Goal: Answer question/provide support: Share knowledge or assist other users

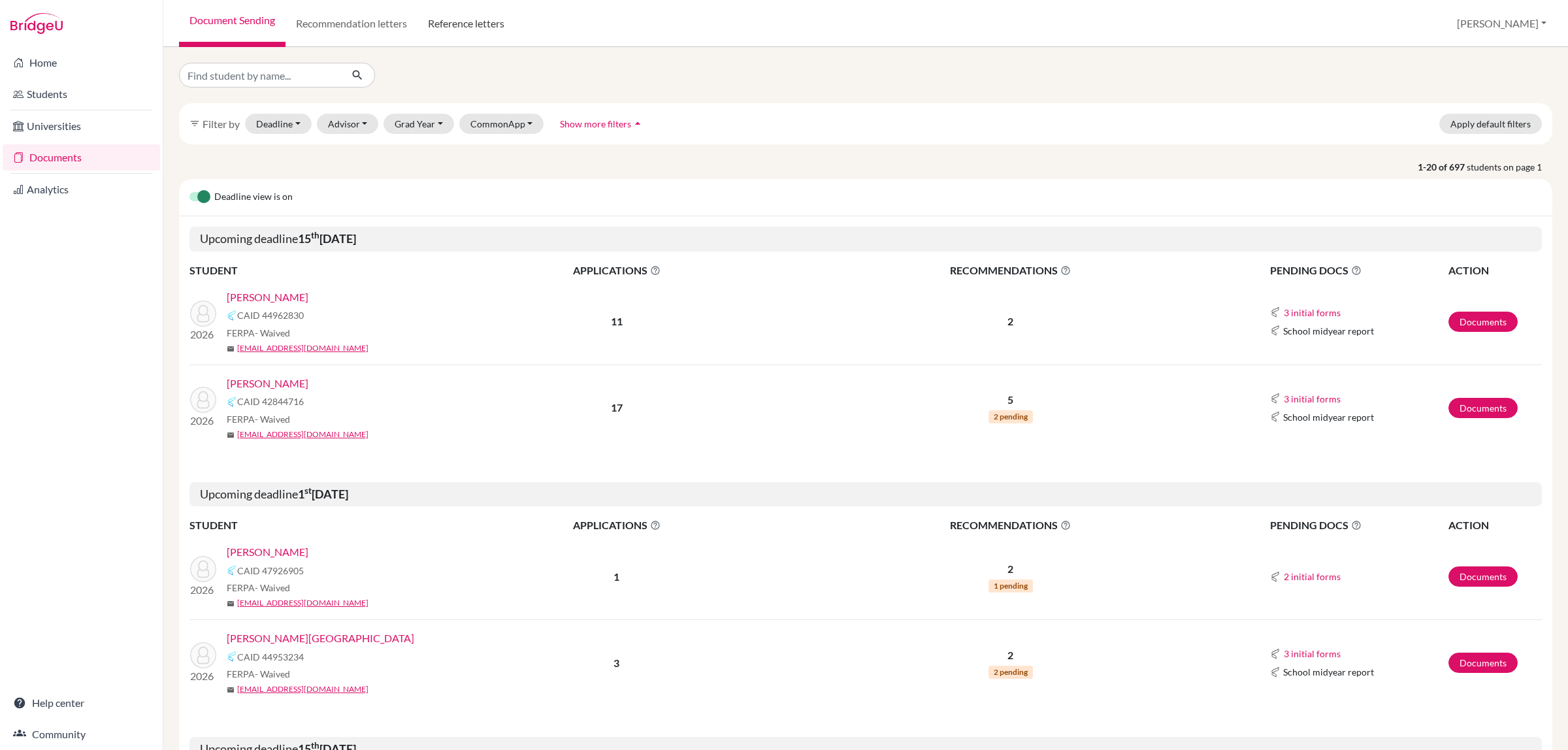
click at [454, 20] on link "Reference letters" at bounding box center [466, 23] width 97 height 47
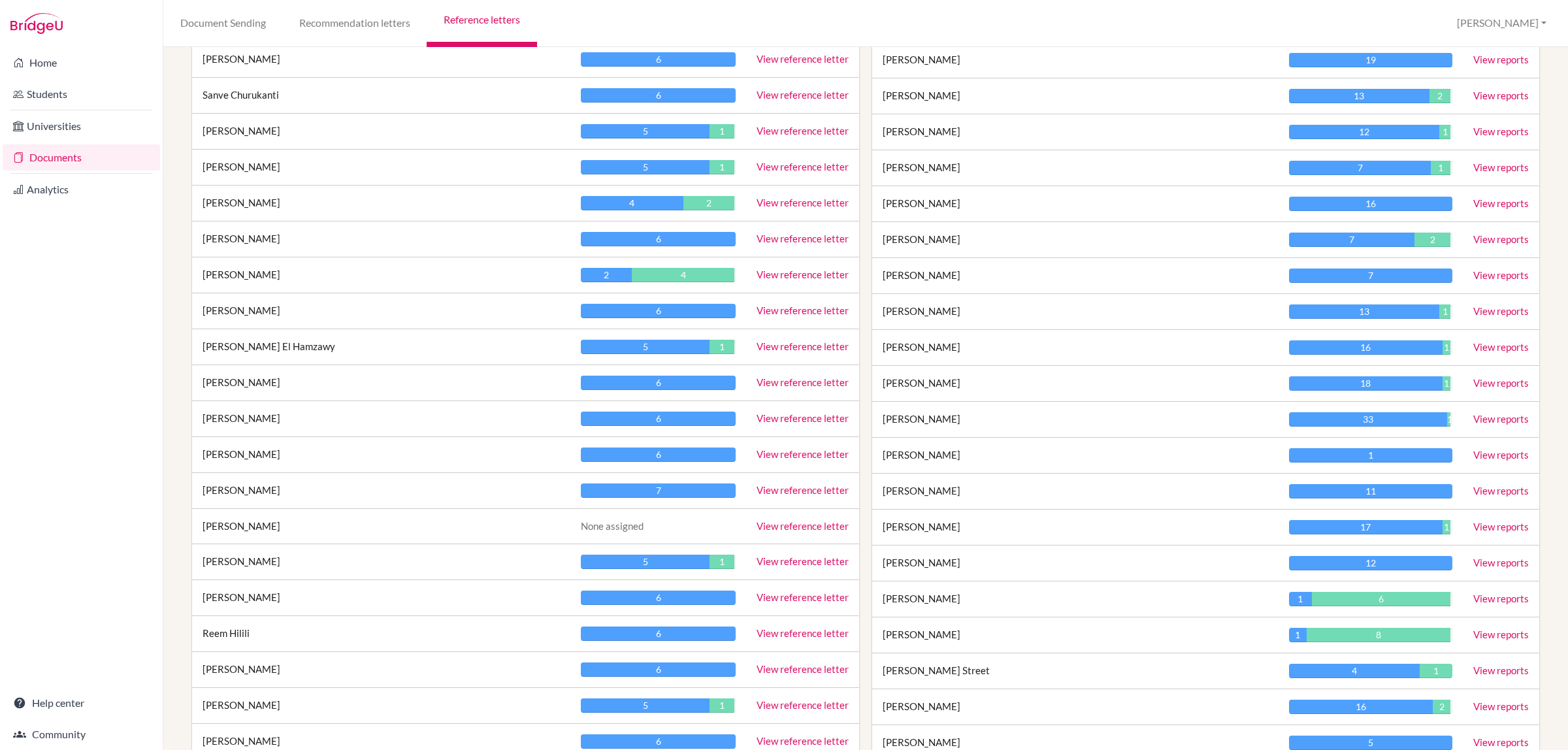
scroll to position [898, 0]
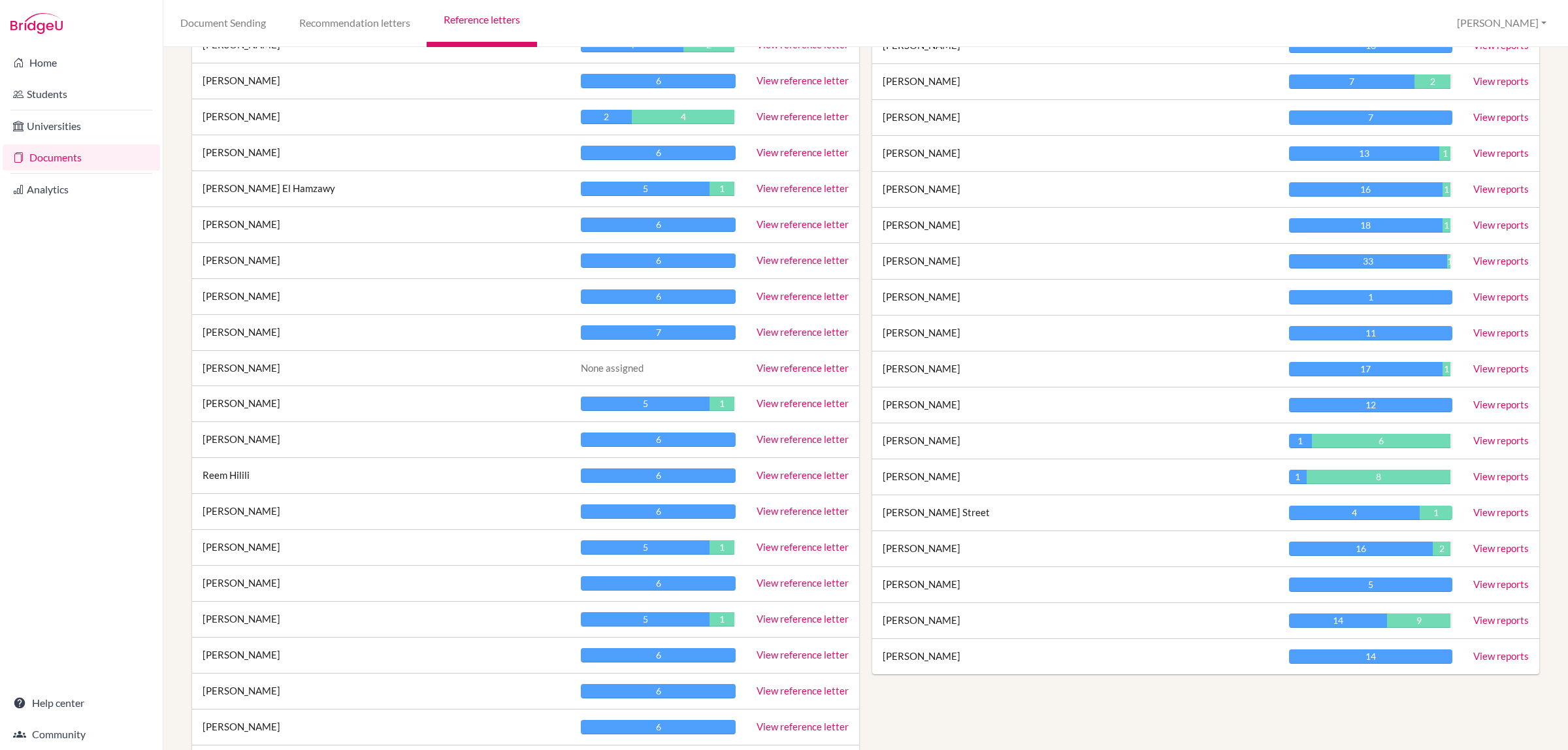
click at [1484, 407] on link "View reports" at bounding box center [1501, 404] width 55 height 12
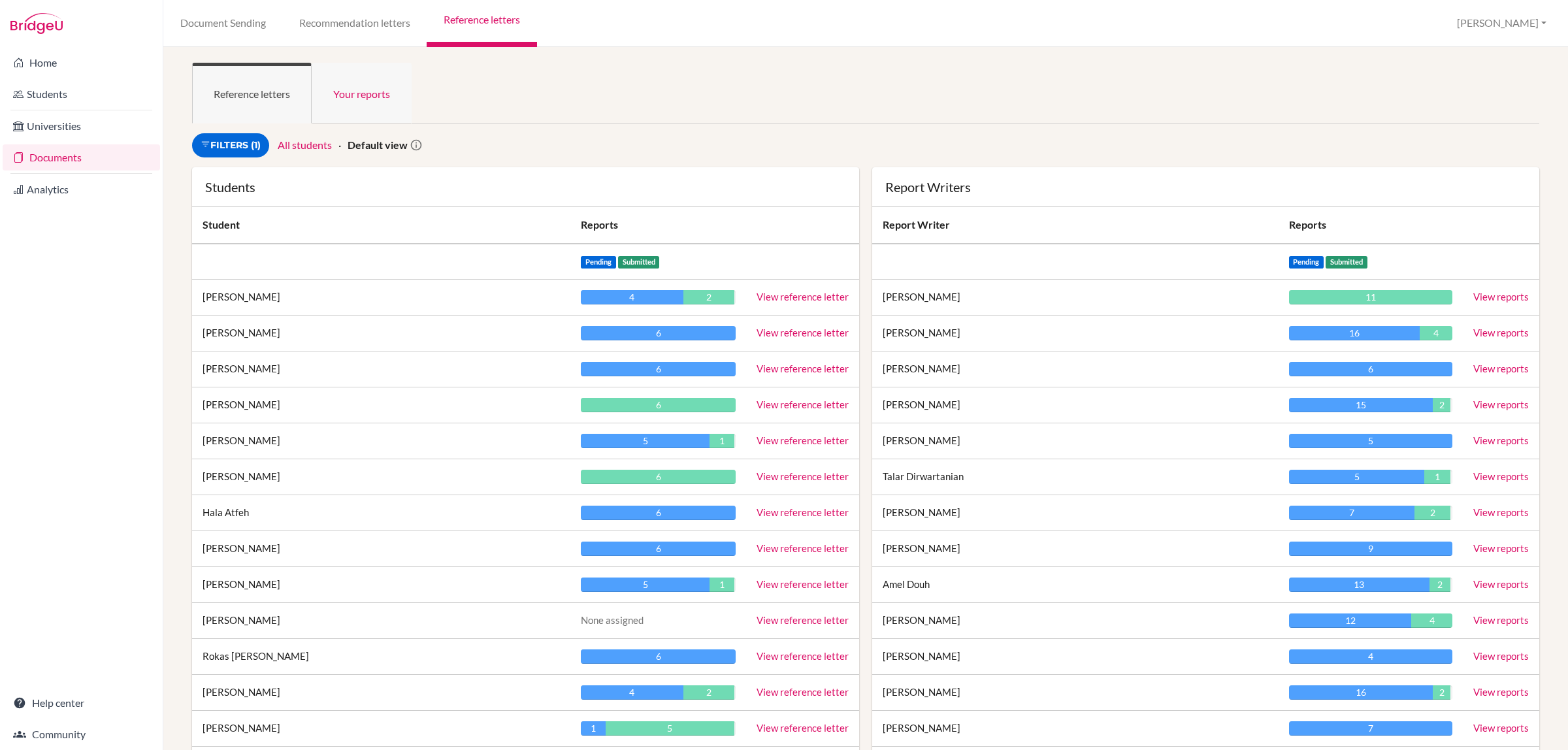
click at [360, 85] on link "Your reports" at bounding box center [361, 93] width 100 height 61
click at [781, 364] on link "View reference letter" at bounding box center [802, 368] width 92 height 12
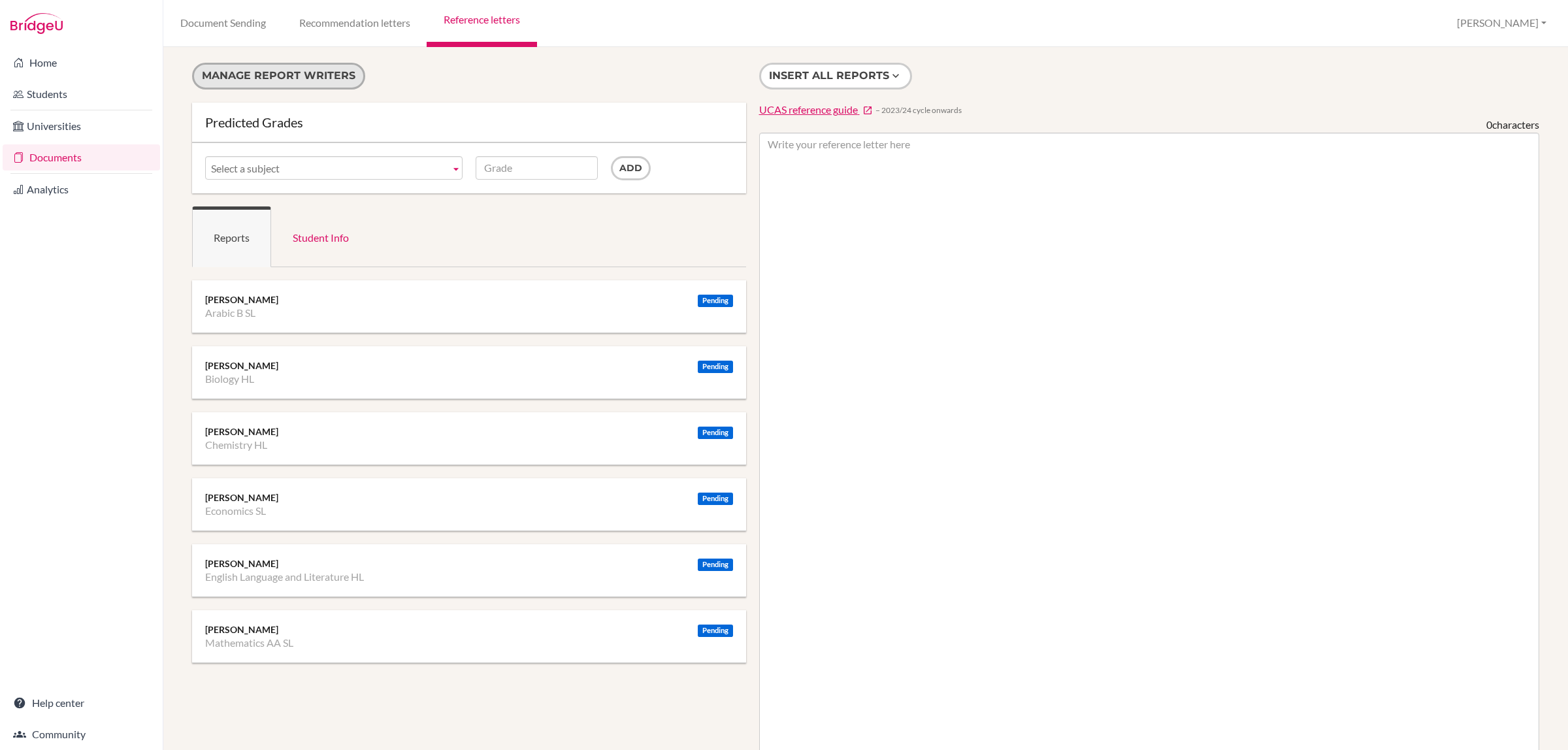
click at [286, 75] on button "Manage report writers" at bounding box center [278, 75] width 174 height 27
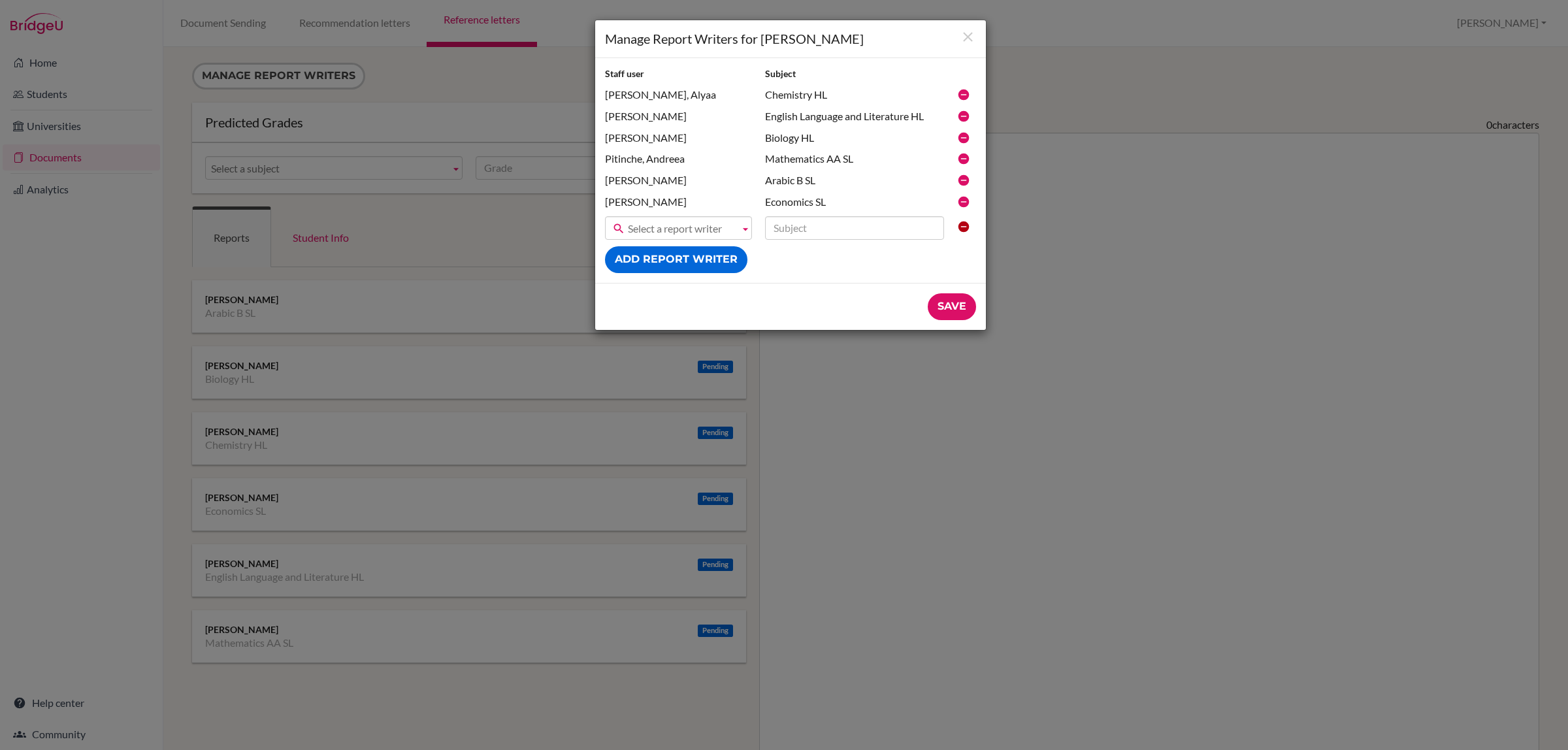
click at [958, 180] on icon at bounding box center [963, 180] width 13 height 13
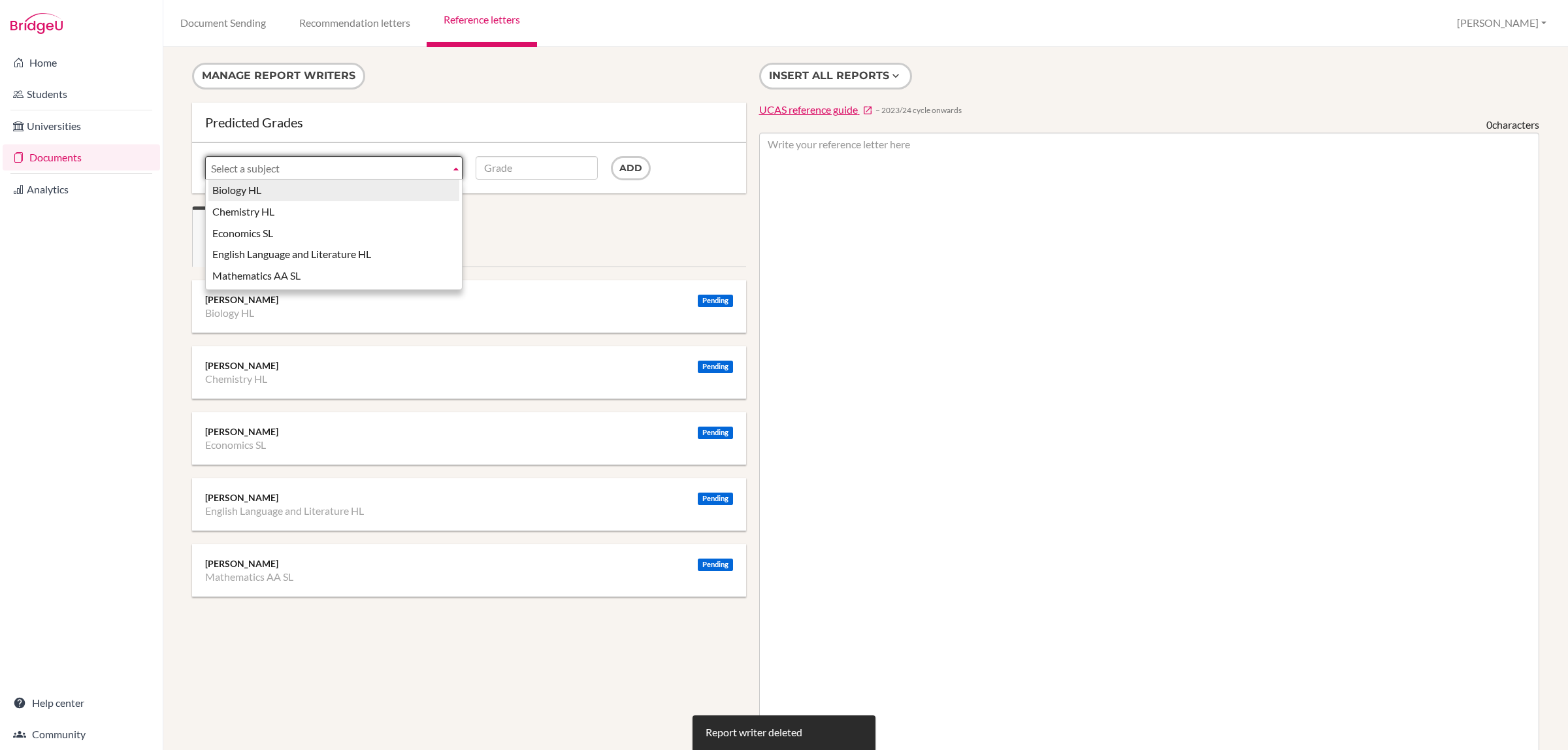
click at [273, 170] on span "Select a subject" at bounding box center [328, 169] width 234 height 24
click at [598, 232] on ul "Reports Student Info" at bounding box center [468, 237] width 554 height 61
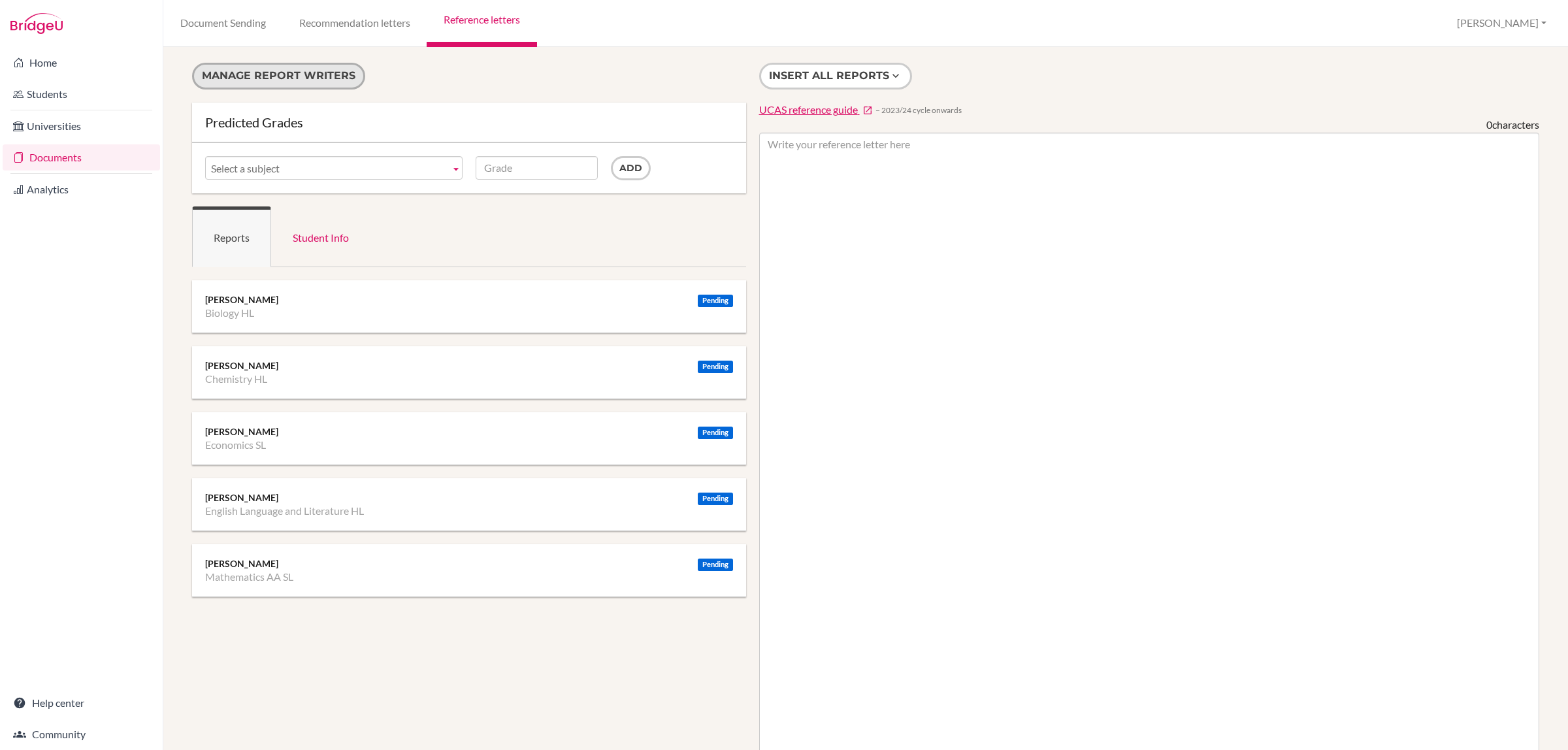
click at [269, 73] on button "Manage report writers" at bounding box center [278, 75] width 174 height 27
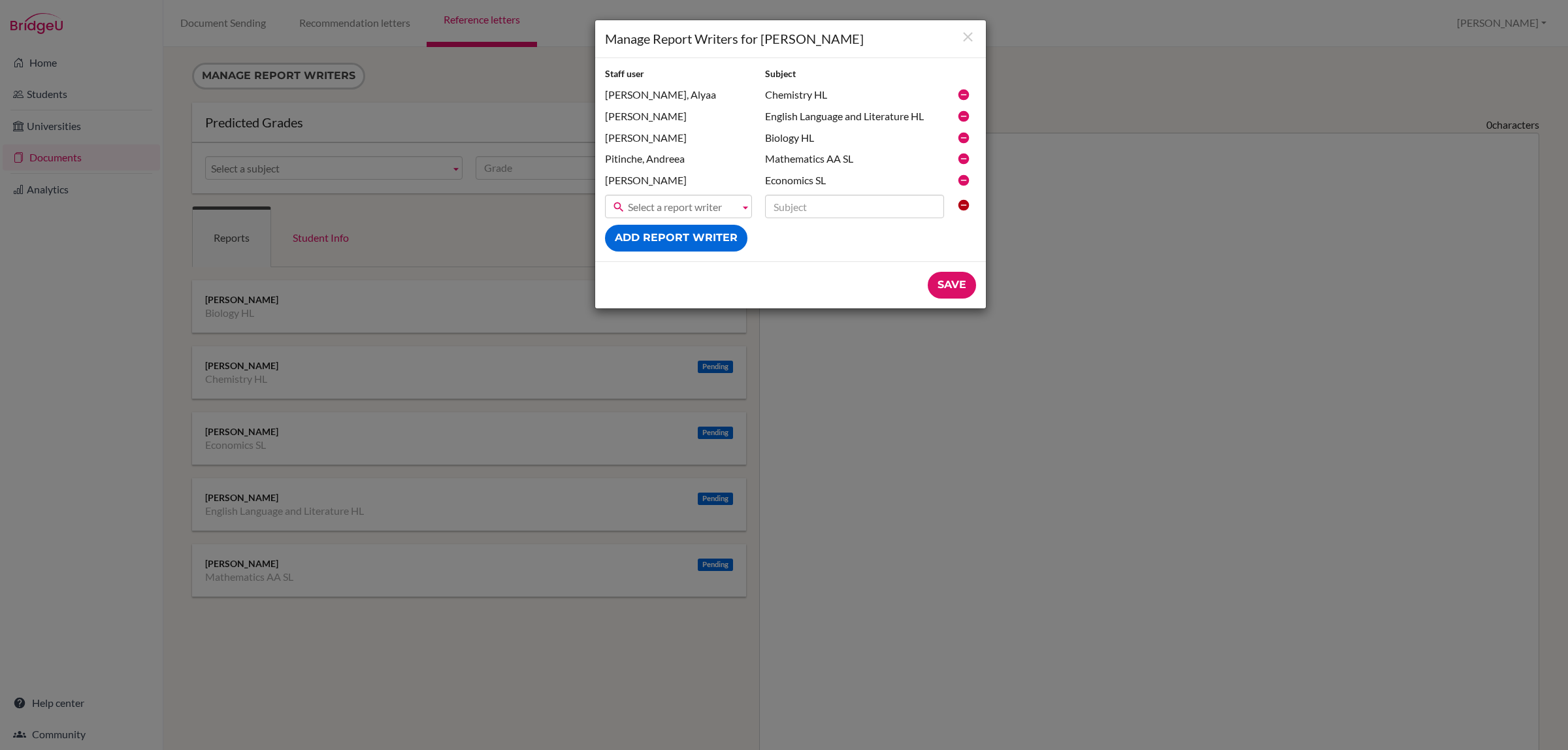
click at [693, 203] on span "Select a report writer" at bounding box center [681, 207] width 106 height 24
type input "fa"
click at [654, 252] on li "Fa tina Saleh" at bounding box center [678, 252] width 140 height 21
click at [805, 207] on input "text" at bounding box center [854, 207] width 179 height 24
type input "Arabic B SL"
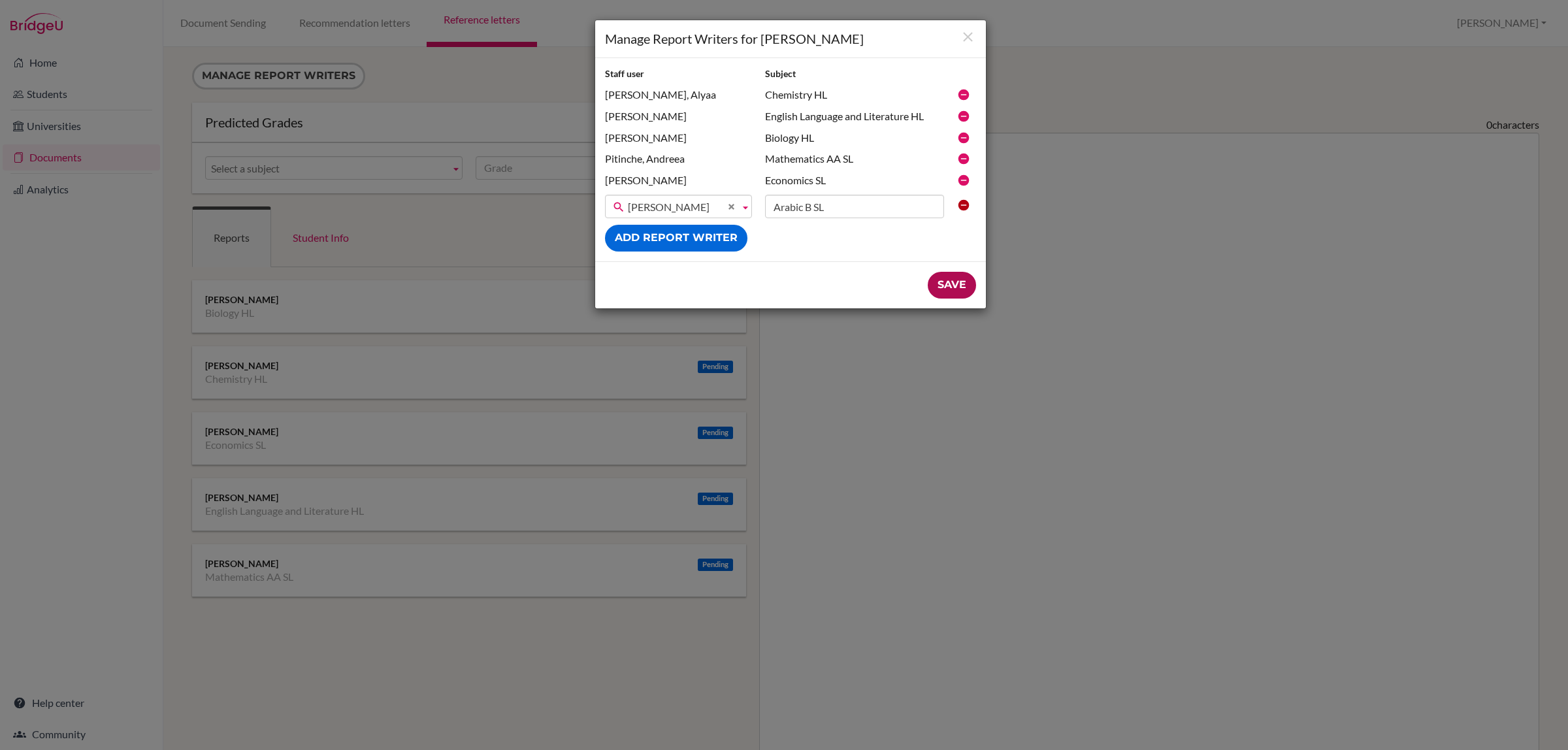
click at [961, 292] on input "Save" at bounding box center [951, 285] width 49 height 27
